Goal: Transaction & Acquisition: Obtain resource

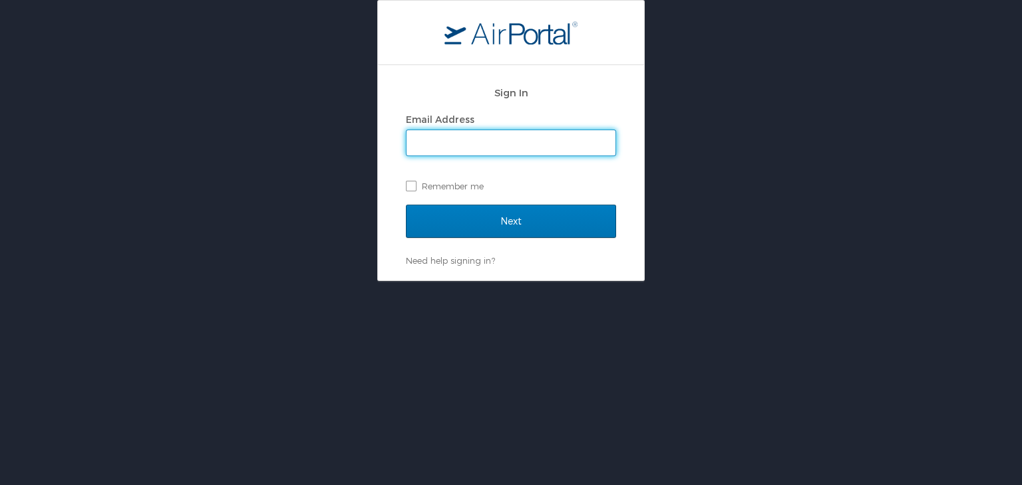
type input "[PERSON_NAME][EMAIL_ADDRESS][PERSON_NAME][DOMAIN_NAME]"
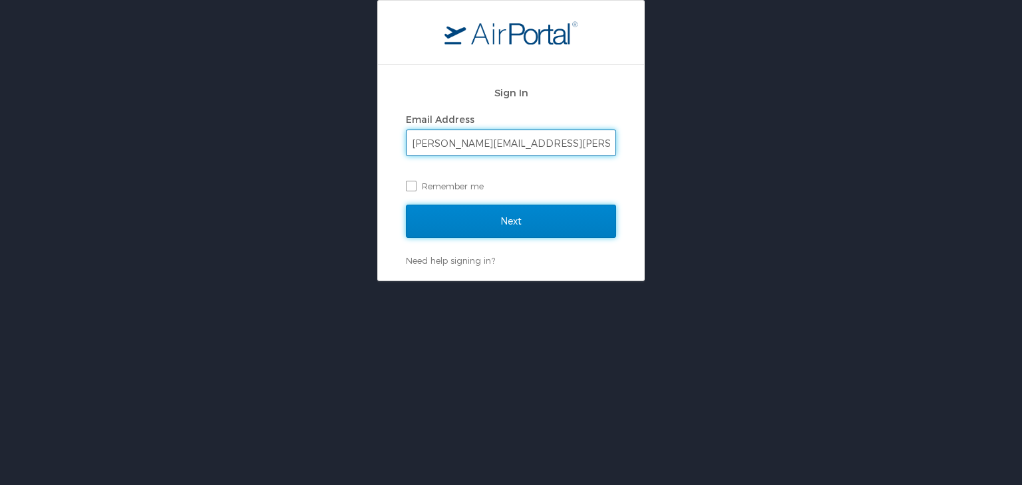
click at [525, 226] on input "Next" at bounding box center [511, 221] width 210 height 33
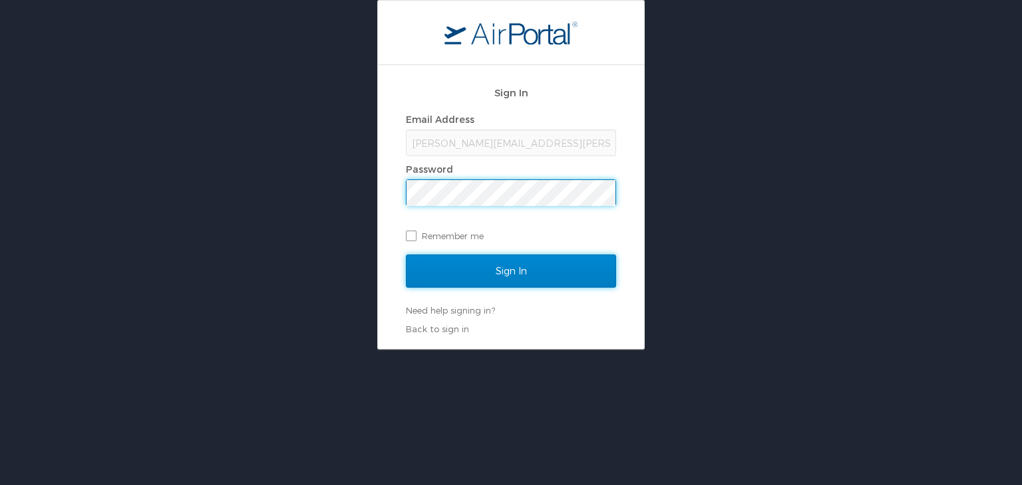
click at [508, 279] on input "Sign In" at bounding box center [511, 271] width 210 height 33
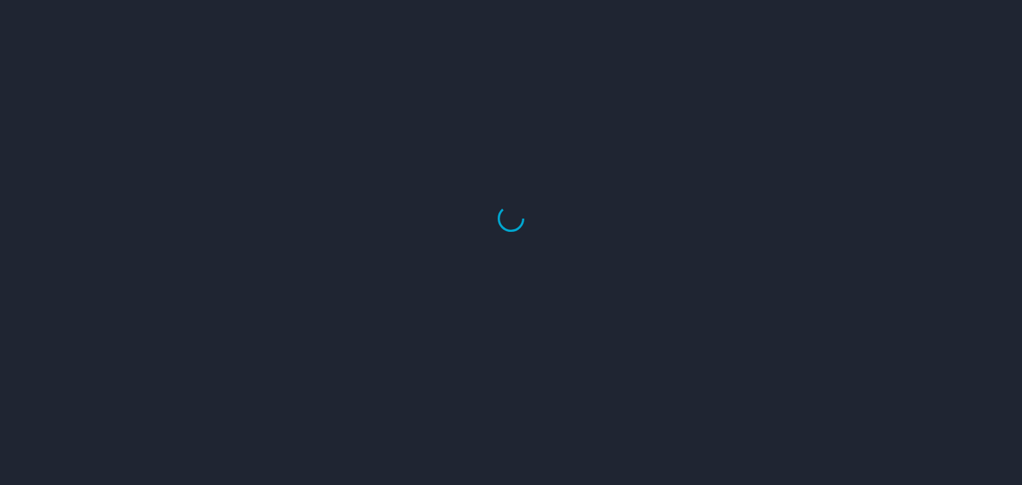
select select "US"
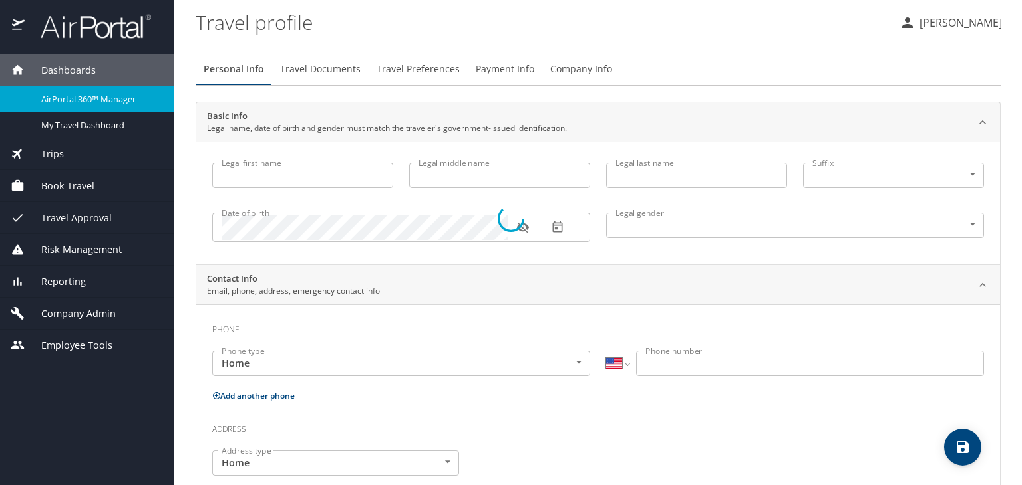
select select "US"
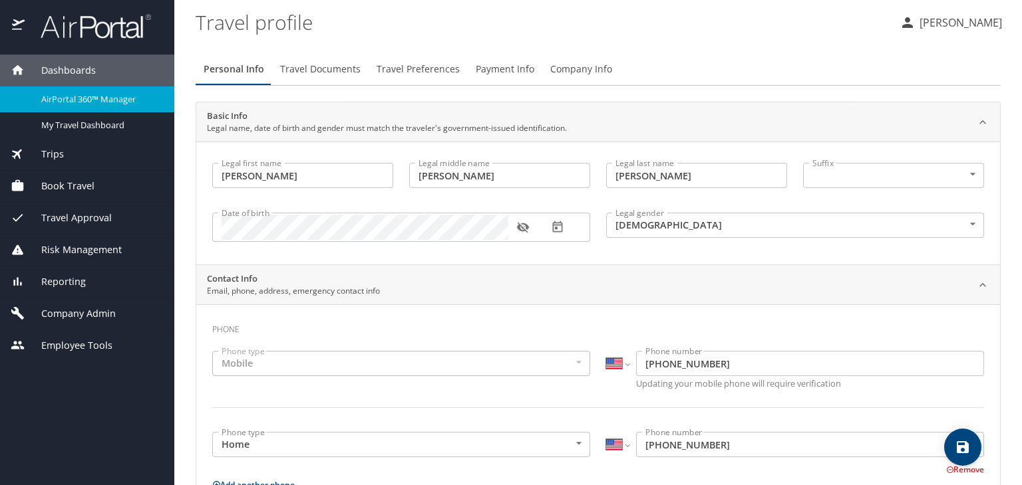
type input "Shelby"
type input "Leigh"
type input "Neely"
type input "Female"
click at [69, 162] on div "Trips" at bounding box center [87, 154] width 174 height 32
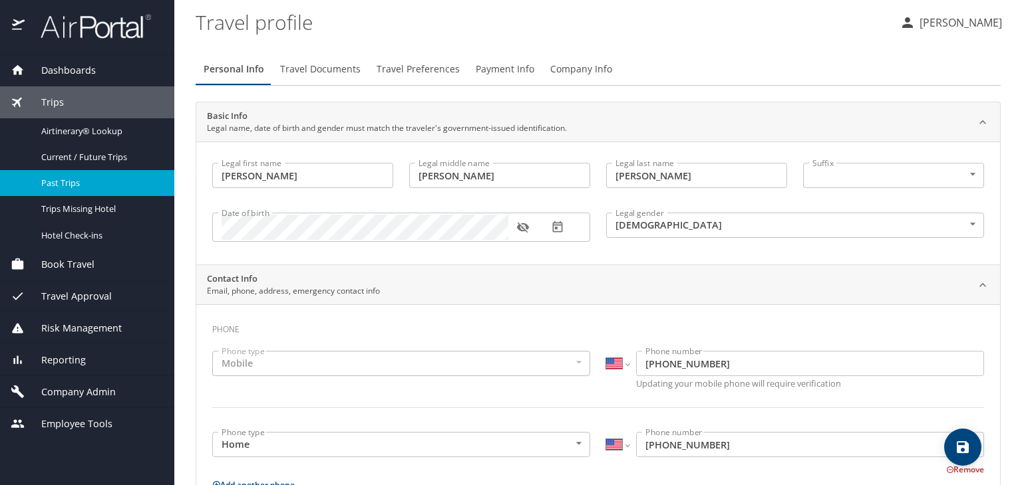
click at [90, 178] on span "Past Trips" at bounding box center [99, 183] width 117 height 13
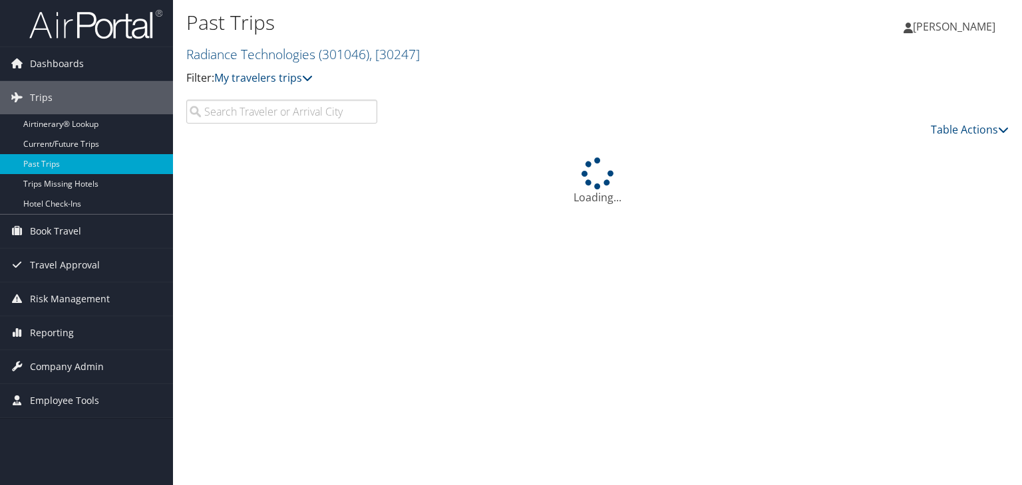
click at [266, 110] on input "search" at bounding box center [281, 112] width 191 height 24
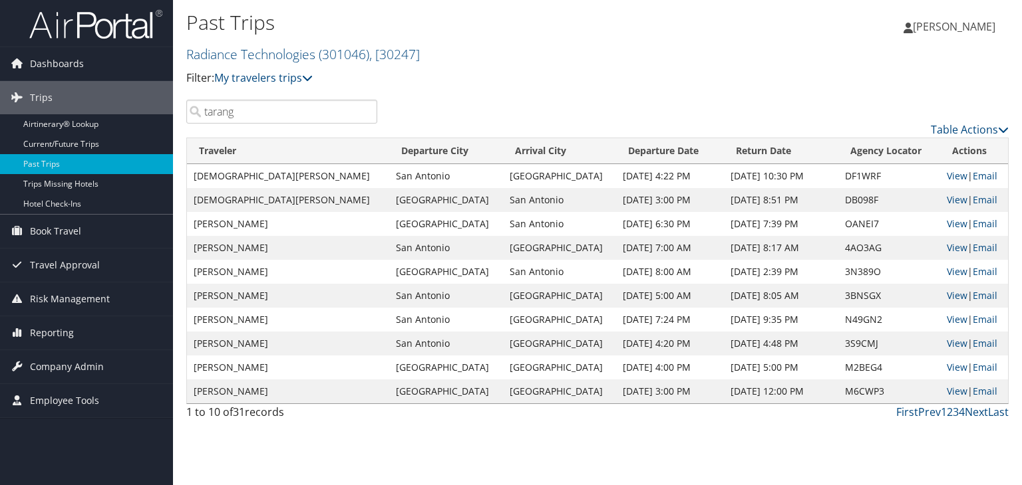
type input "tarang"
click at [946, 203] on link "View" at bounding box center [956, 200] width 21 height 13
click at [946, 178] on link "View" at bounding box center [956, 176] width 21 height 13
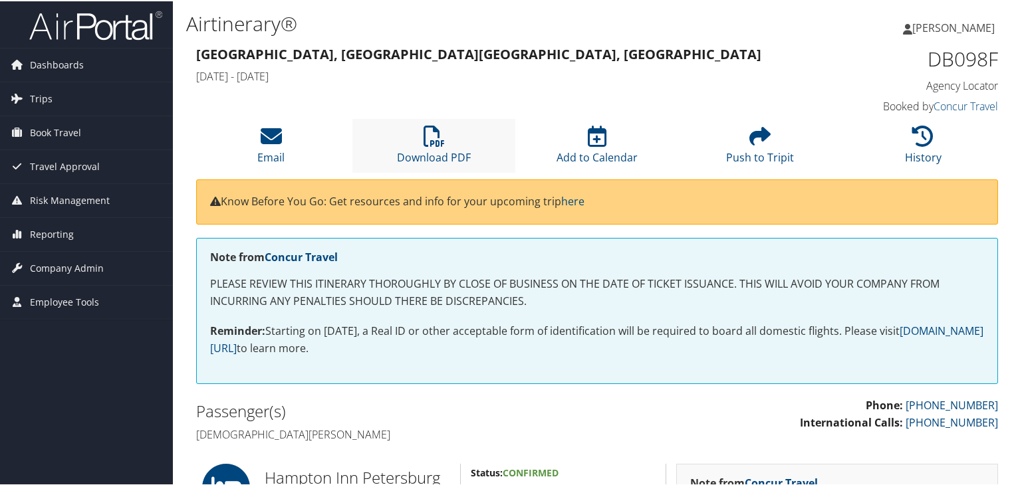
click at [418, 142] on li "Download PDF" at bounding box center [433, 145] width 163 height 54
click at [424, 136] on icon at bounding box center [434, 134] width 21 height 21
